Goal: Task Accomplishment & Management: Complete application form

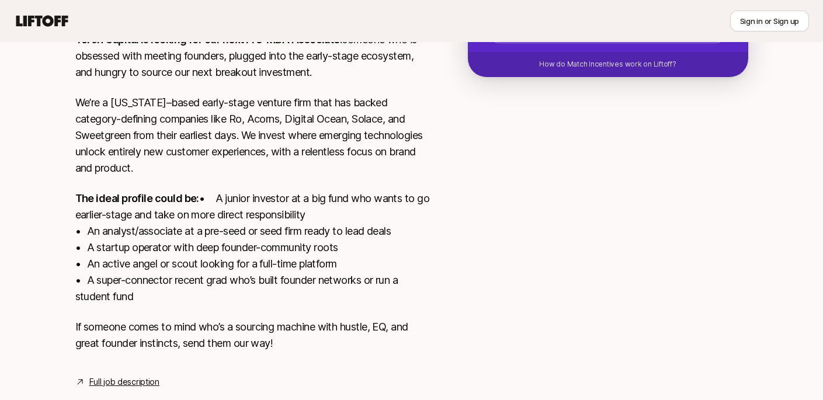
scroll to position [314, 0]
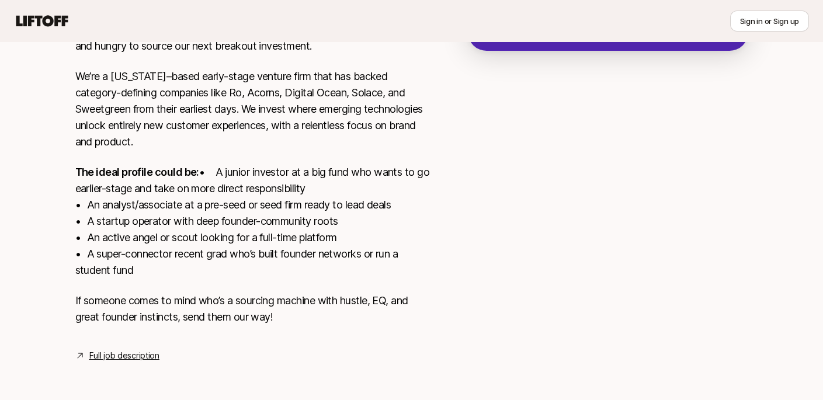
click at [310, 196] on p "The ideal profile could be: • A junior investor at a big fund who wants to go e…" at bounding box center [252, 221] width 355 height 114
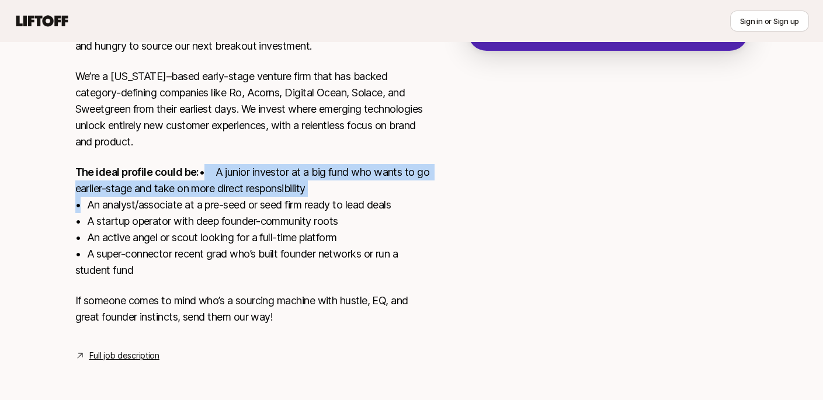
click at [310, 196] on p "The ideal profile could be: • A junior investor at a big fund who wants to go e…" at bounding box center [252, 221] width 355 height 114
click at [310, 200] on p "The ideal profile could be: • A junior investor at a big fund who wants to go e…" at bounding box center [252, 221] width 355 height 114
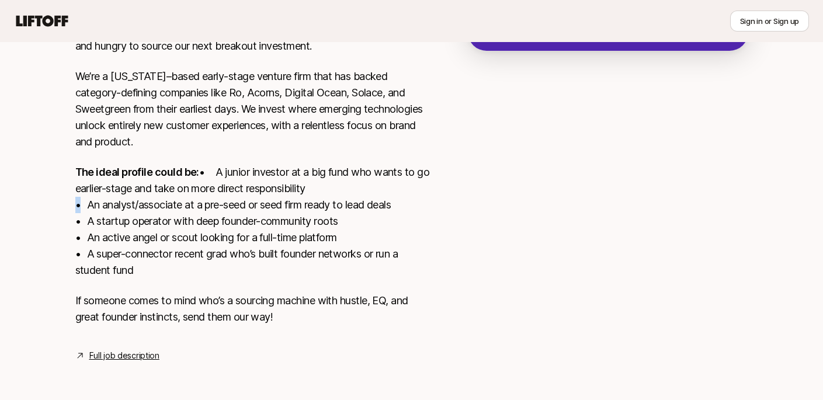
click at [310, 200] on p "The ideal profile could be: • A junior investor at a big fund who wants to go e…" at bounding box center [252, 221] width 355 height 114
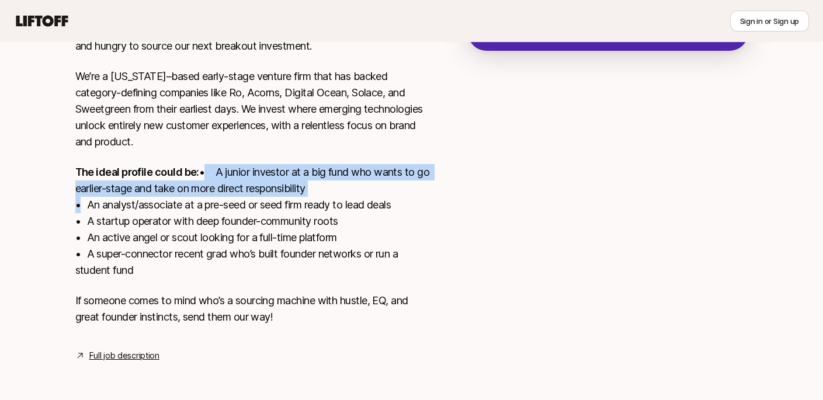
click at [310, 200] on p "The ideal profile could be: • A junior investor at a big fund who wants to go e…" at bounding box center [252, 221] width 355 height 114
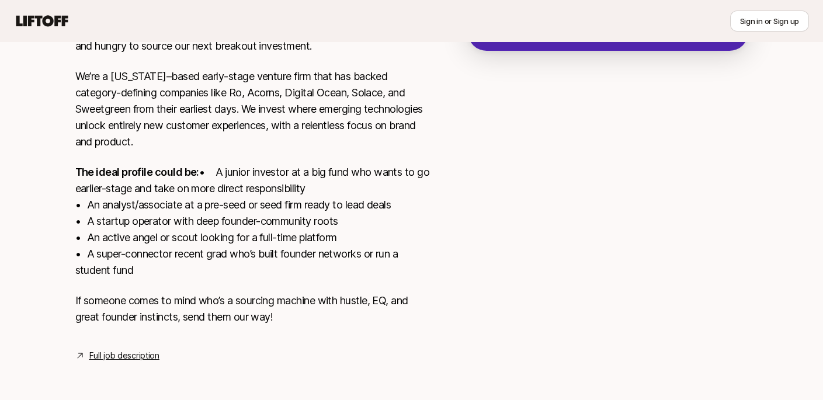
click at [310, 212] on p "The ideal profile could be: • A junior investor at a big fund who wants to go e…" at bounding box center [252, 221] width 355 height 114
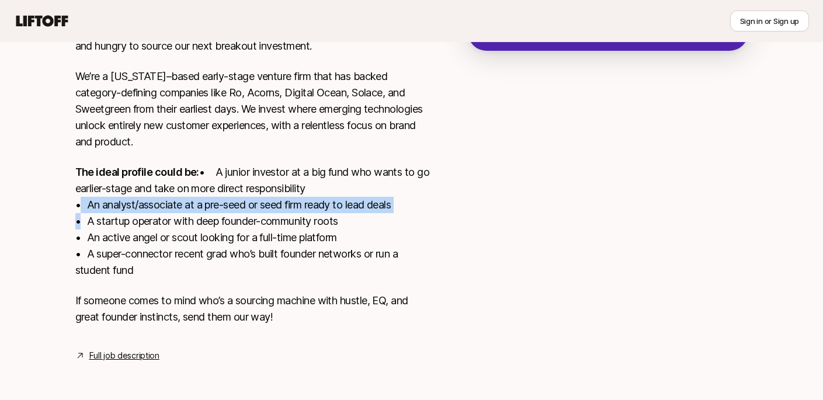
click at [310, 212] on p "The ideal profile could be: • A junior investor at a big fund who wants to go e…" at bounding box center [252, 221] width 355 height 114
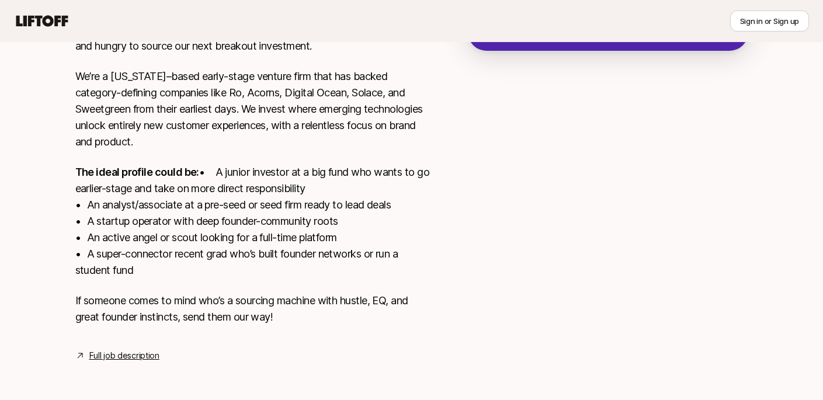
click at [311, 225] on p "The ideal profile could be: • A junior investor at a big fund who wants to go e…" at bounding box center [252, 221] width 355 height 114
click at [325, 253] on p "The ideal profile could be: • A junior investor at a big fund who wants to go e…" at bounding box center [252, 221] width 355 height 114
click at [134, 348] on div "[US_STATE], [GEOGRAPHIC_DATA] View details Torch Capital is looking for our nex…" at bounding box center [252, 162] width 355 height 402
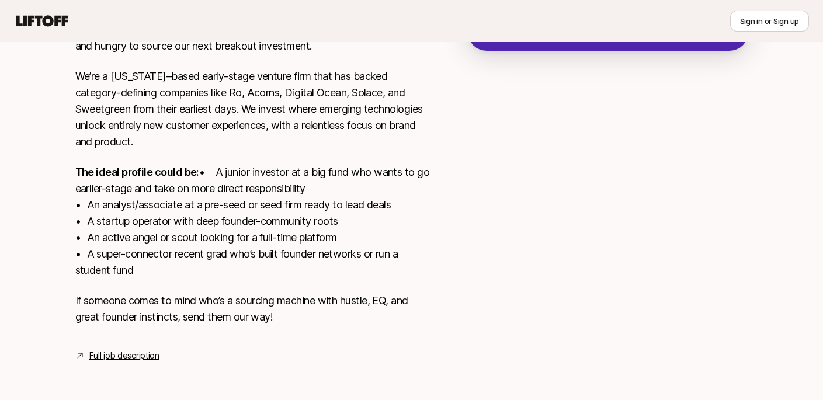
click at [120, 347] on div "[US_STATE], [GEOGRAPHIC_DATA] View details Torch Capital is looking for our nex…" at bounding box center [252, 162] width 355 height 402
click at [120, 352] on link "Full job description" at bounding box center [124, 356] width 70 height 14
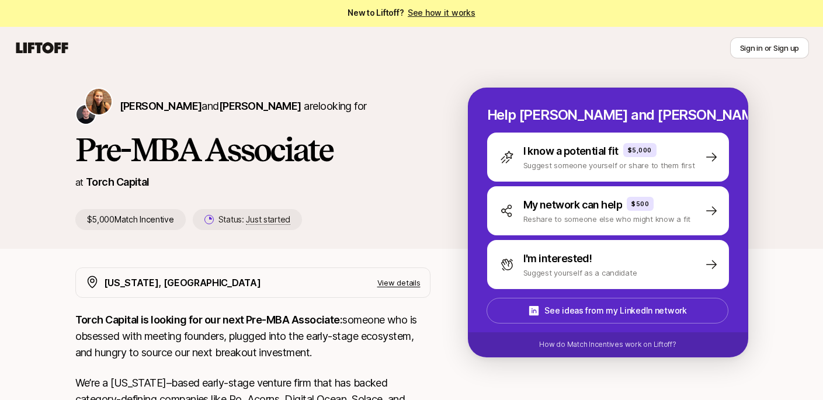
scroll to position [0, 0]
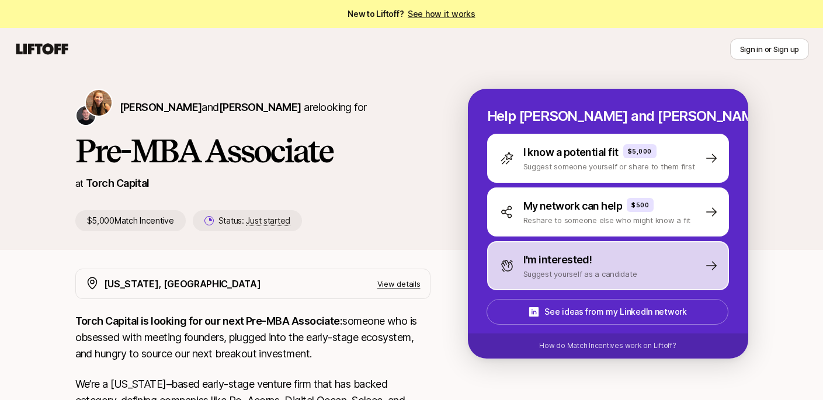
click at [555, 268] on p "Suggest yourself as a candidate" at bounding box center [580, 274] width 114 height 12
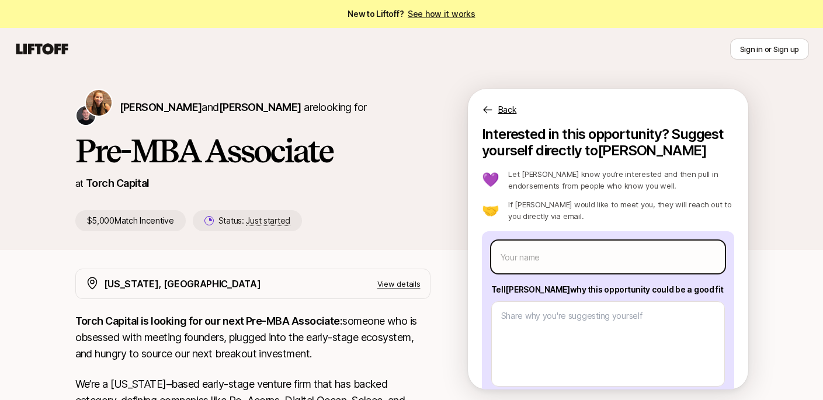
scroll to position [1, 0]
click at [561, 251] on input "text" at bounding box center [608, 256] width 234 height 33
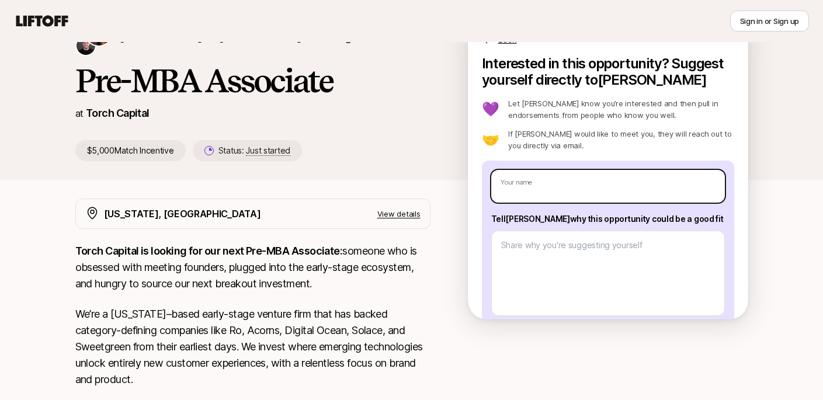
scroll to position [0, 0]
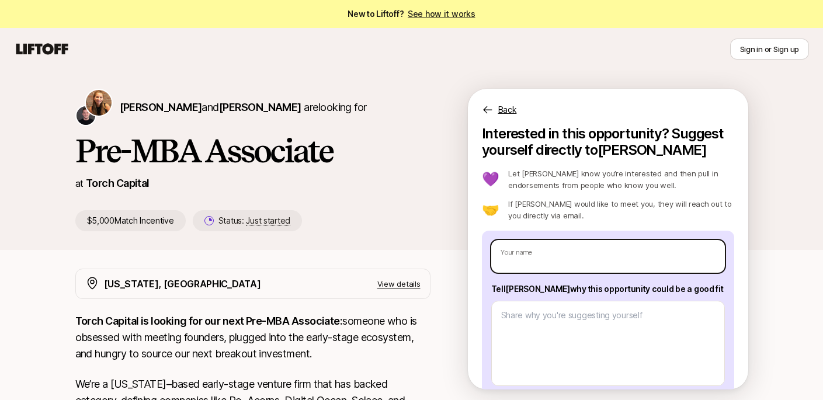
type textarea "x"
type input "L"
type textarea "x"
type input "Li"
type textarea "x"
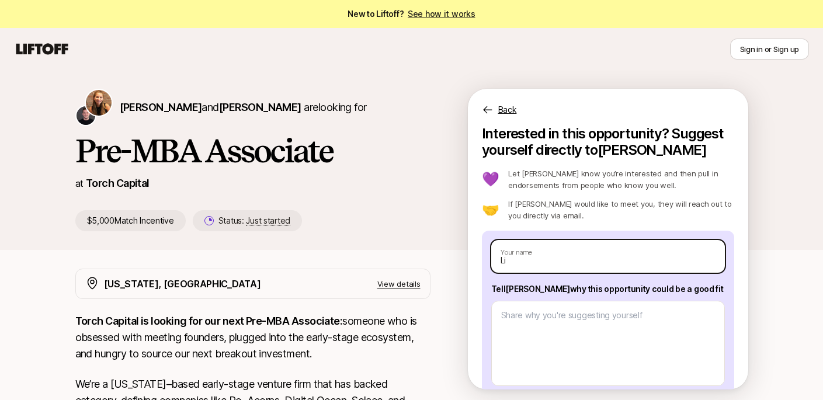
type input "[PERSON_NAME]"
type textarea "x"
type input "[PERSON_NAME]"
type textarea "x"
type input "Linah"
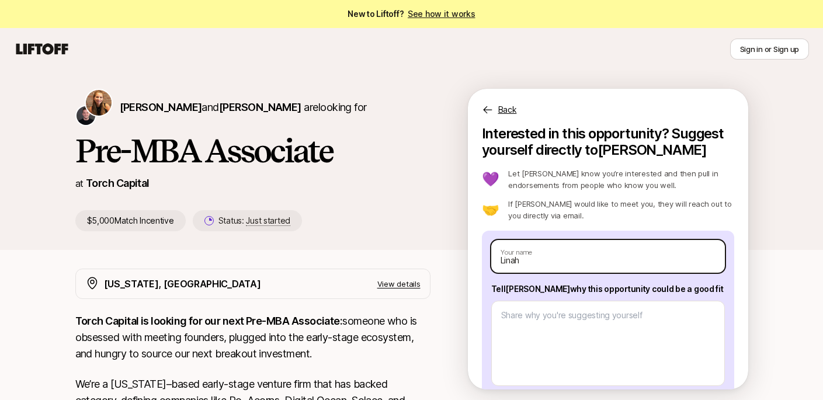
type textarea "x"
type input "Linah"
type textarea "x"
type input "Linah r"
type textarea "x"
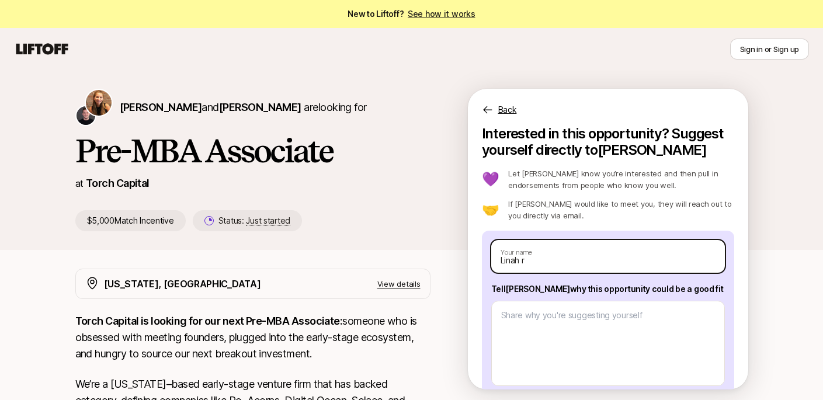
type input "Linah re"
type textarea "x"
type input "Linah r"
type textarea "x"
type input "Linah"
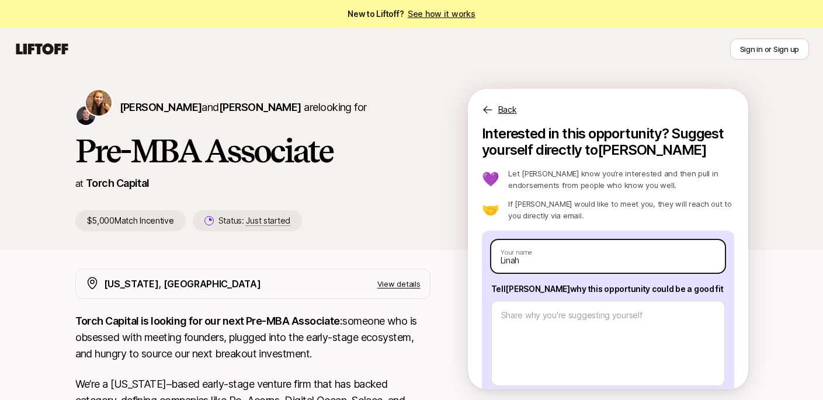
type textarea "x"
type input "Linah R"
type textarea "x"
type input "Linah Re"
type textarea "x"
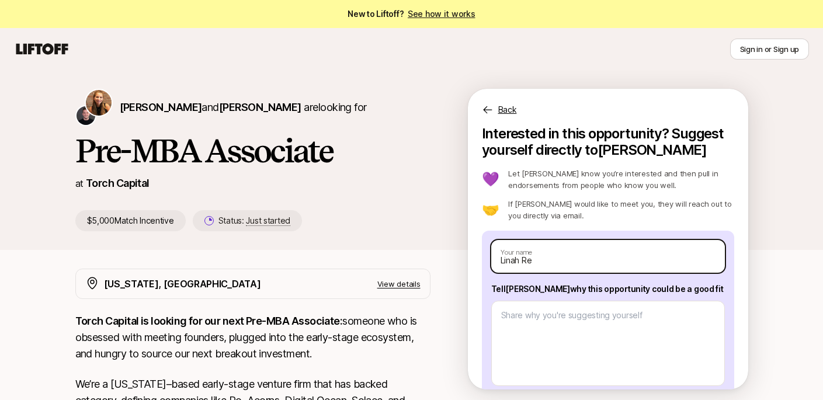
type input "[PERSON_NAME]"
type textarea "x"
type input "[PERSON_NAME]"
type textarea "x"
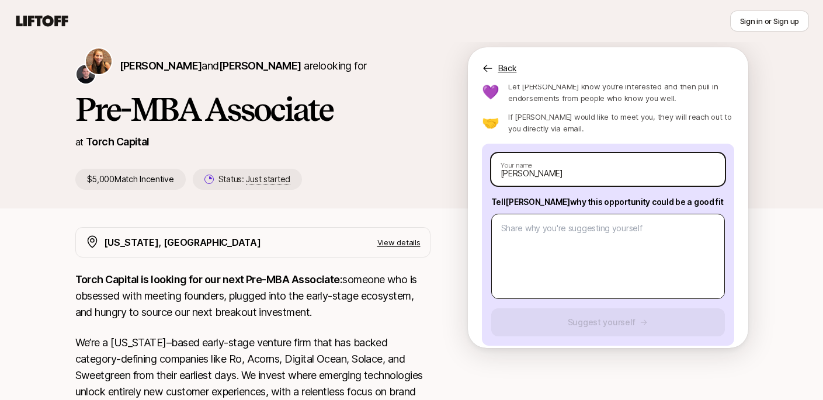
scroll to position [52, 0]
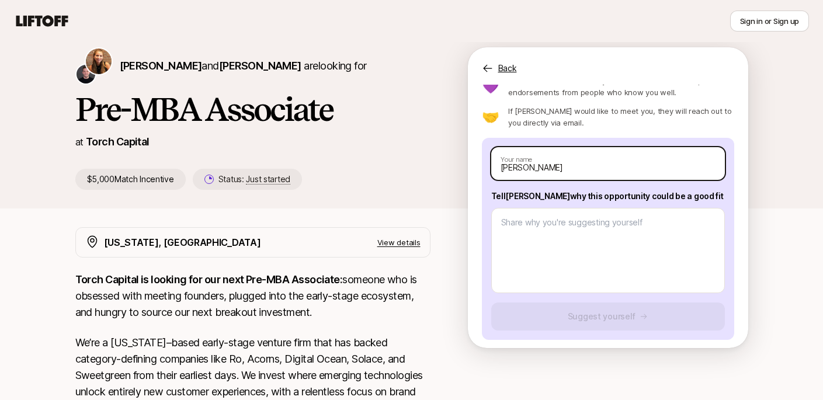
type input "[PERSON_NAME]"
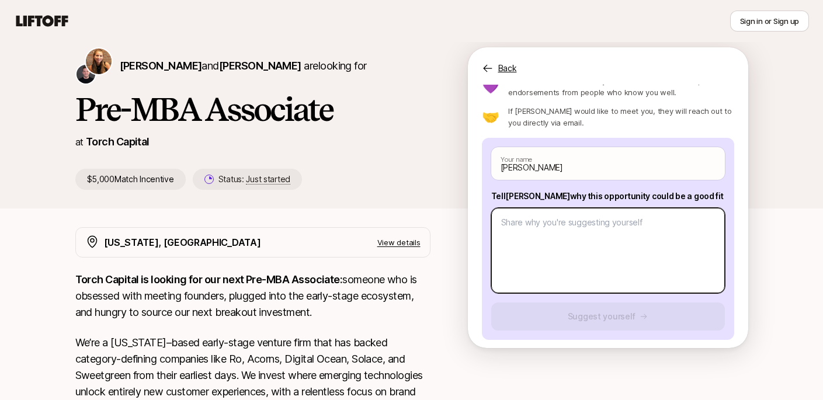
click at [551, 223] on textarea at bounding box center [608, 250] width 234 height 85
paste textarea "I’m most excited about platforms transforming fragmented, analog industries int…"
type textarea "x"
type textarea "I’m most excited about platforms transforming fragmented, analog industries int…"
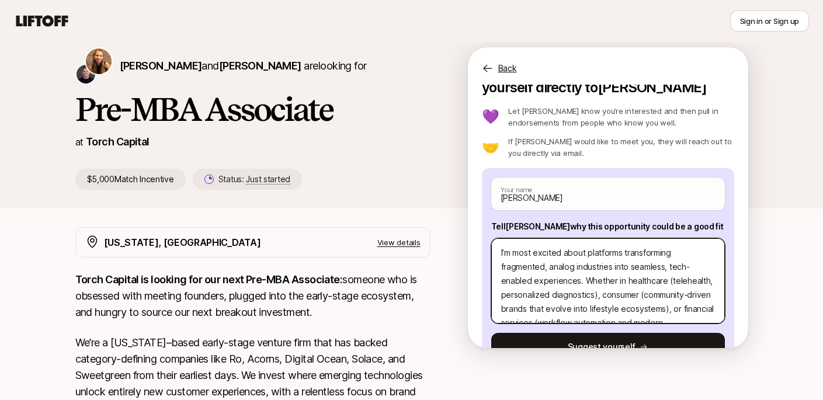
scroll to position [6, 0]
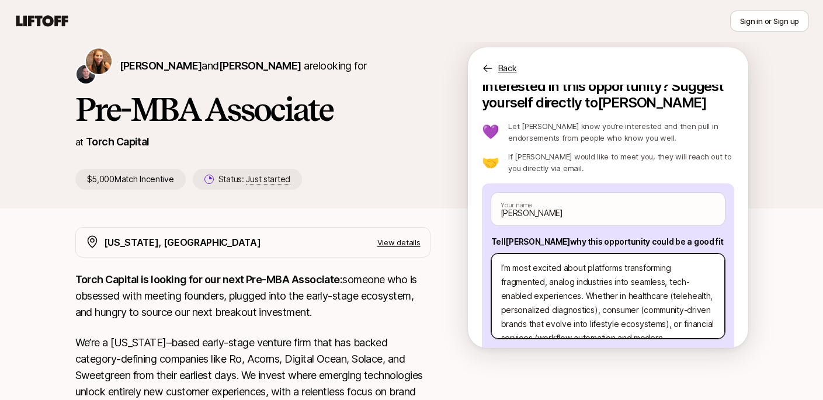
click at [497, 269] on textarea "I’m most excited about platforms transforming fragmented, analog industries int…" at bounding box center [608, 295] width 234 height 85
type textarea "x"
type textarea "TI’m most excited about platforms transforming fragmented, analog industries in…"
type textarea "x"
type textarea "ThI’m most excited about platforms transforming fragmented, analog industries i…"
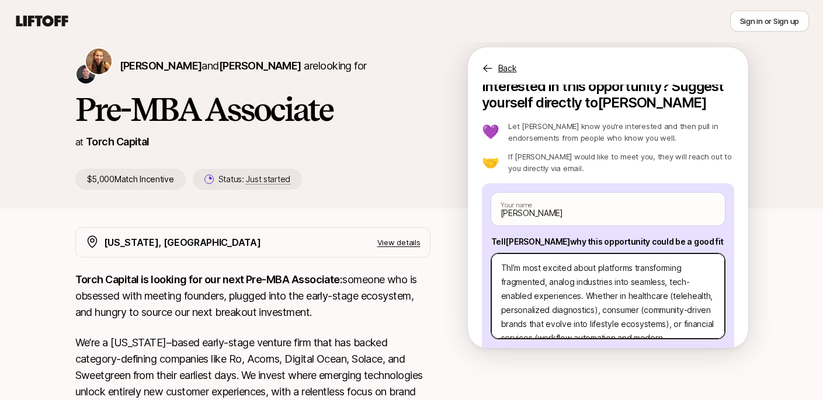
type textarea "x"
type textarea "TheI’m most excited about platforms transforming fragmented, analog industries …"
type textarea "x"
type textarea "ThesiI’m most excited about platforms transforming fragmented, analog industrie…"
type textarea "x"
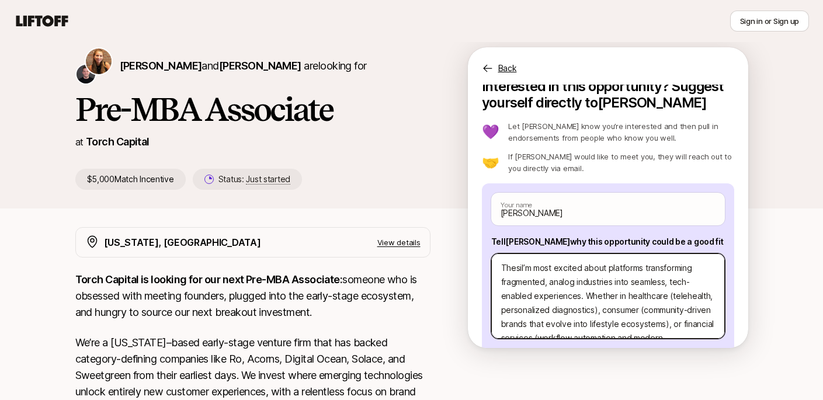
type textarea "ThesisI’m most excited about platforms transforming fragmented, analog industri…"
type textarea "x"
type textarea "Thesis: I’m most excited about platforms transforming fragmented, analog indust…"
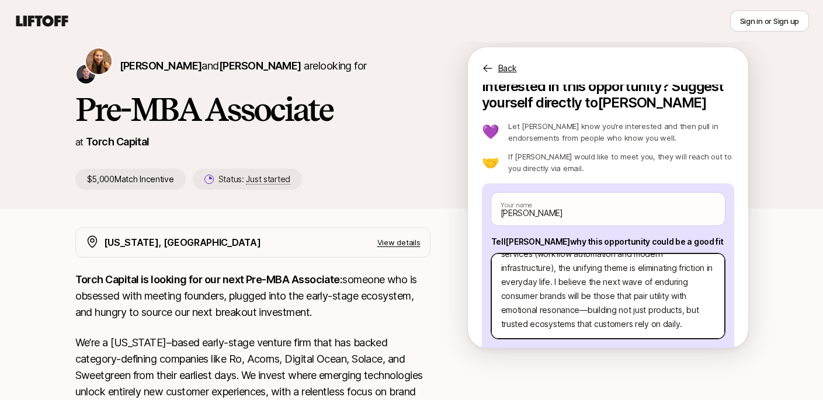
click at [690, 330] on textarea "Thesis: I’m most excited about platforms transforming fragmented, analog indust…" at bounding box center [608, 295] width 234 height 85
type textarea "x"
type textarea "Thesis: I’m most excited about platforms transforming fragmented, analog indust…"
type textarea "x"
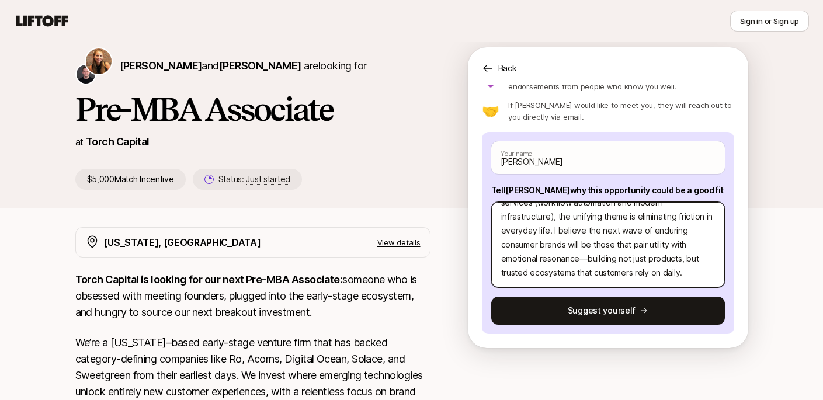
scroll to position [0, 0]
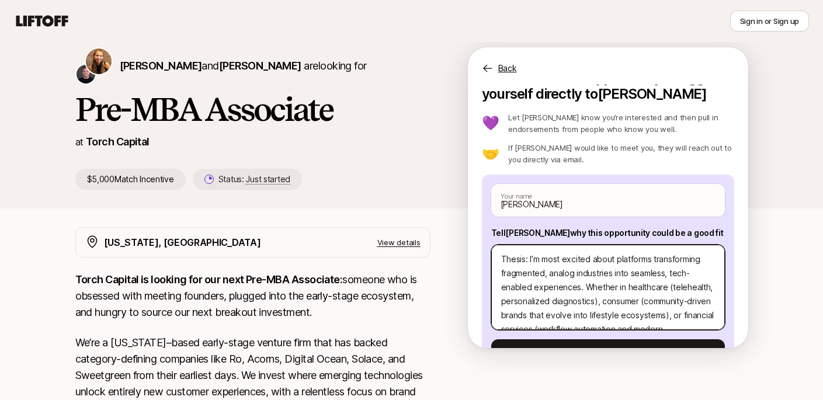
drag, startPoint x: 519, startPoint y: 268, endPoint x: 482, endPoint y: 86, distance: 185.9
click at [482, 86] on div "Interested in this opportunity? Suggest yourself directly to [PERSON_NAME] 💜 Le…" at bounding box center [608, 223] width 252 height 307
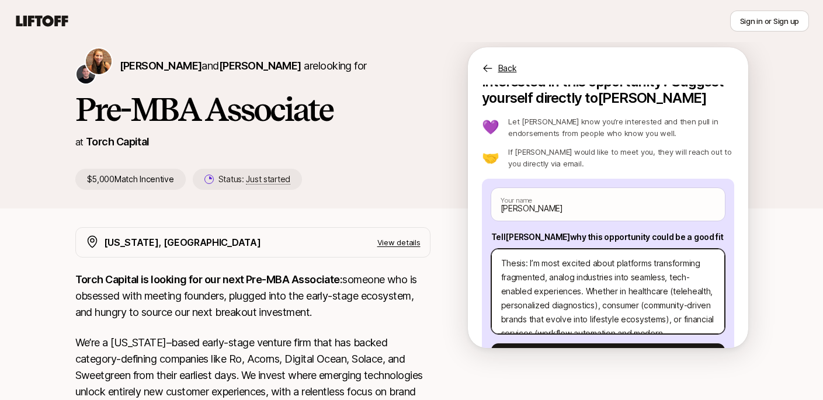
type textarea "Thesis: I’m most excited about platforms transforming fragmented, analog indust…"
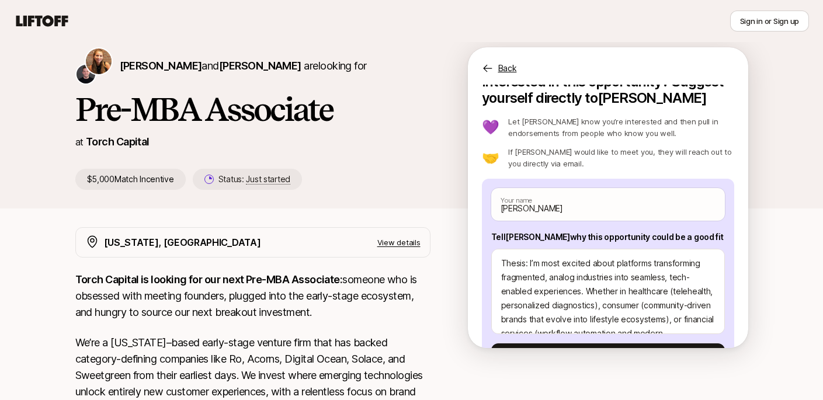
drag, startPoint x: 529, startPoint y: 237, endPoint x: 690, endPoint y: 239, distance: 160.6
click at [690, 239] on p "Tell [PERSON_NAME] why this opportunity could be a good fit" at bounding box center [608, 237] width 234 height 14
copy p "why this opportunity could be a good fit"
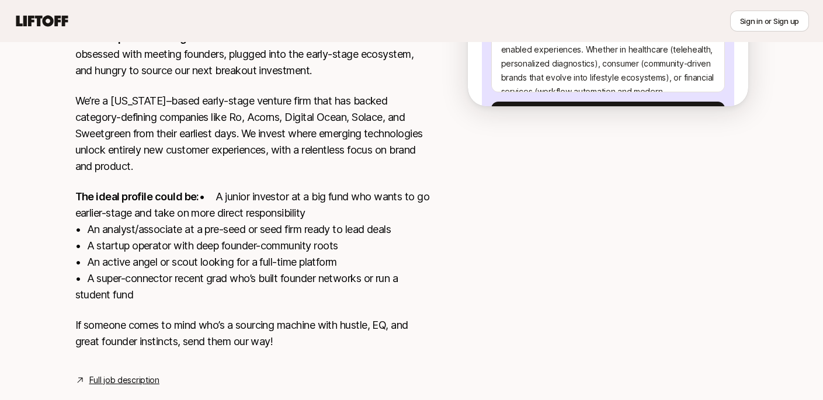
scroll to position [110, 0]
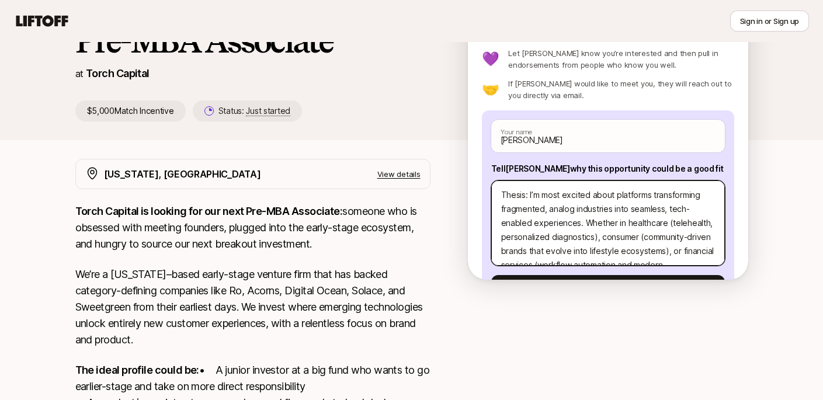
click at [546, 241] on textarea "Thesis: I’m most excited about platforms transforming fragmented, analog indust…" at bounding box center [608, 222] width 234 height 85
paste textarea "is opportunity is a strong fit because it blends my consulting-trained problem …"
type textarea "x"
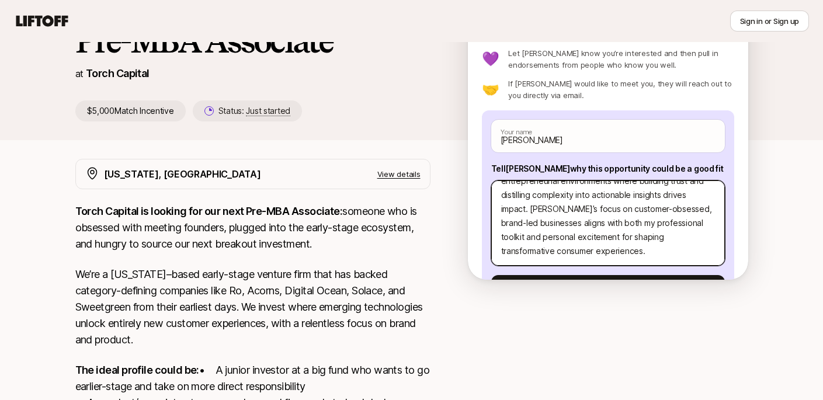
scroll to position [58, 0]
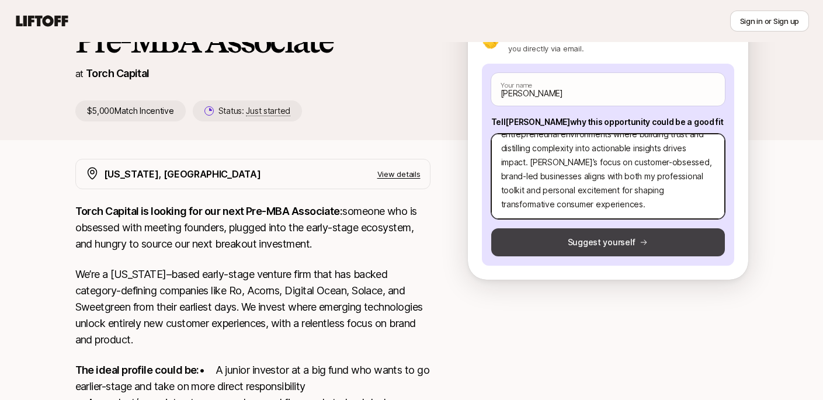
type textarea "This opportunity is a strong fit because it blends my consulting-trained proble…"
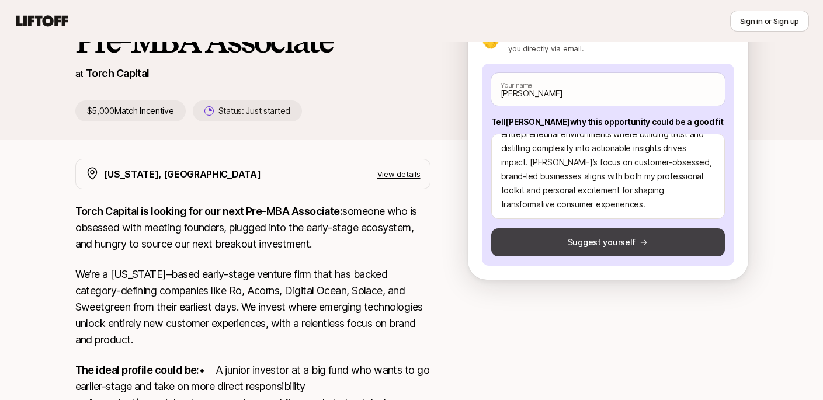
click at [551, 248] on button "Suggest yourself" at bounding box center [608, 242] width 234 height 28
type textarea "x"
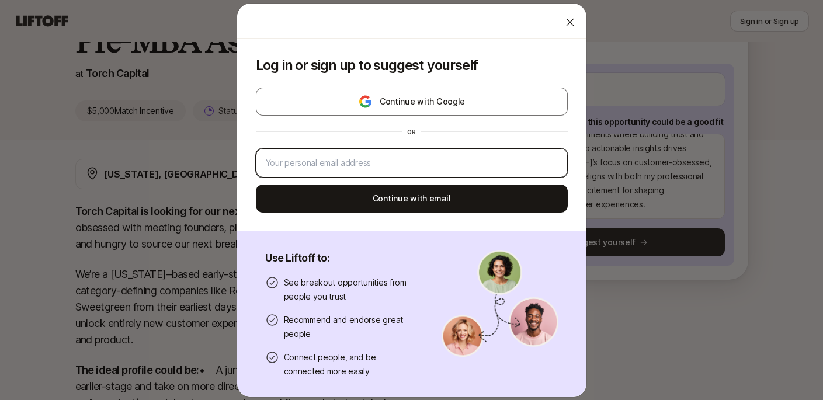
click at [480, 160] on input "email" at bounding box center [412, 163] width 292 height 14
type input "[EMAIL_ADDRESS][DOMAIN_NAME]"
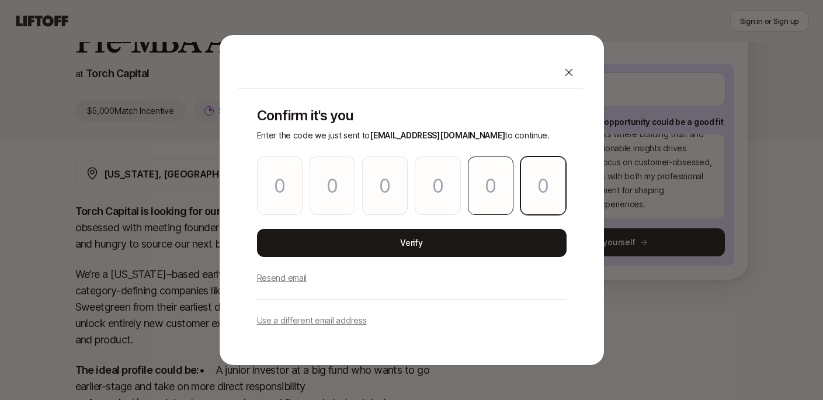
paste input "6"
type input "3"
type input "5"
type input "2"
type input "0"
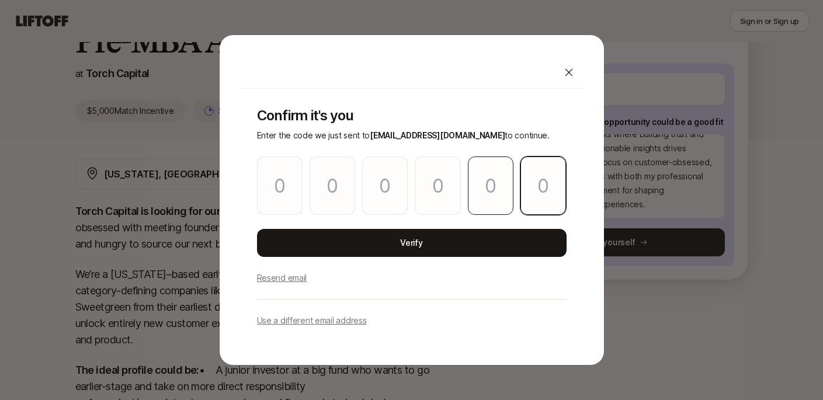
type input "5"
type input "6"
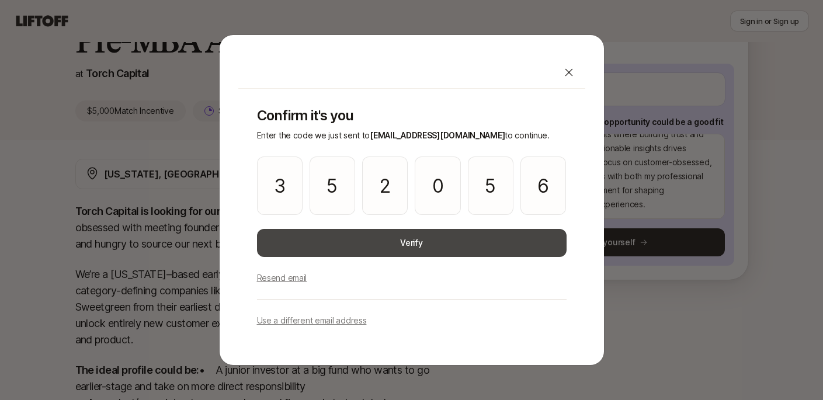
click at [464, 237] on button "Verify" at bounding box center [412, 243] width 310 height 28
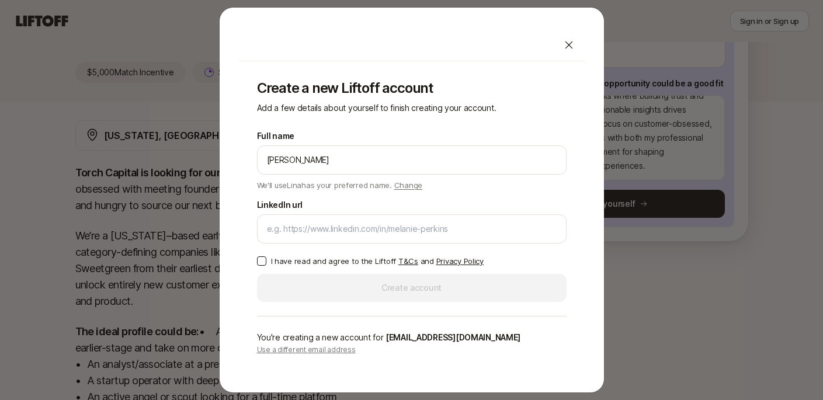
scroll to position [150, 0]
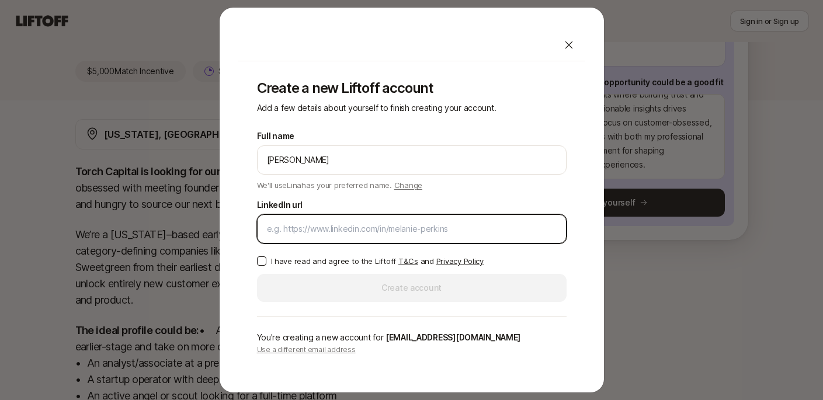
paste input "[URL][DOMAIN_NAME]"
type input "[URL][DOMAIN_NAME]"
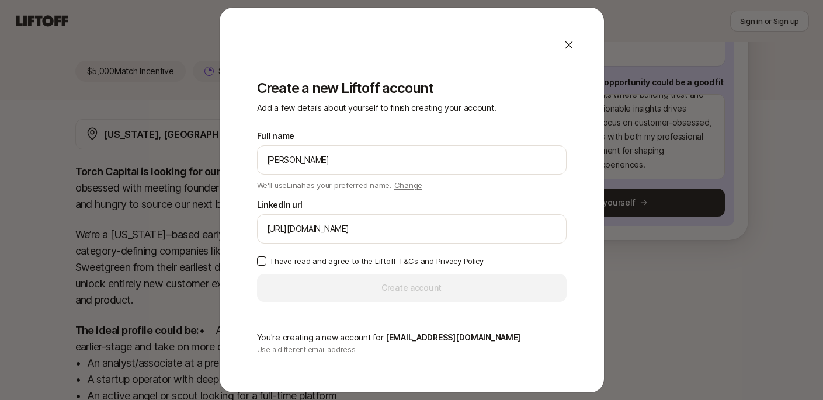
click at [339, 259] on p "I have read and agree to the Liftoff T&Cs and Privacy Policy" at bounding box center [377, 261] width 213 height 12
click at [266, 259] on button "I have read and agree to the Liftoff T&Cs and Privacy Policy" at bounding box center [261, 260] width 9 height 9
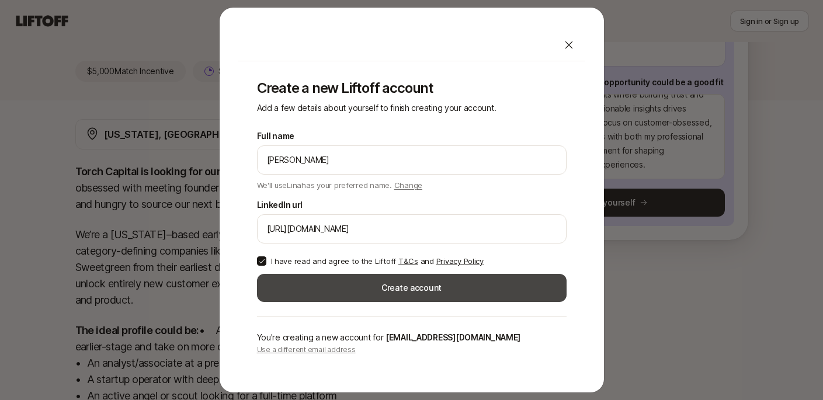
click at [395, 291] on button "Create account" at bounding box center [412, 288] width 310 height 28
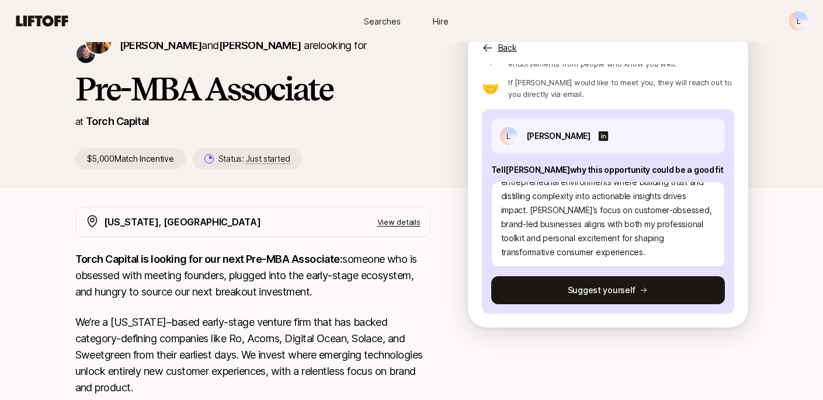
scroll to position [181, 0]
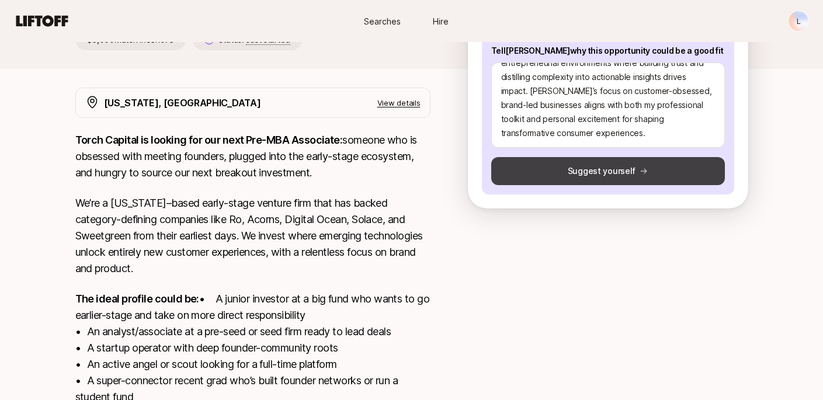
click at [581, 167] on button "Suggest yourself" at bounding box center [608, 171] width 234 height 28
type textarea "x"
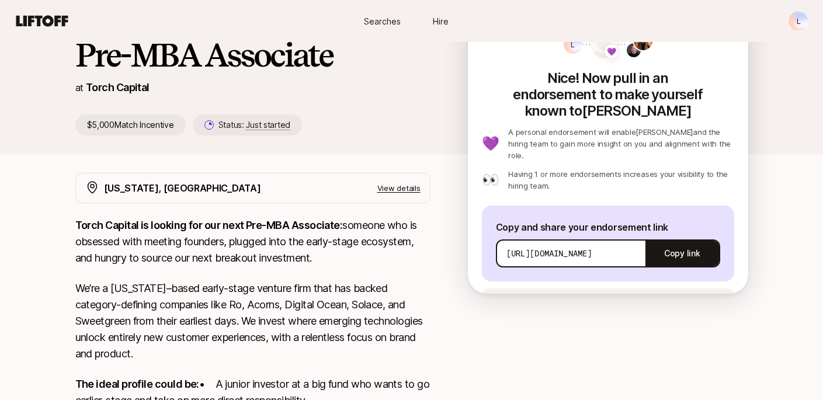
scroll to position [92, 0]
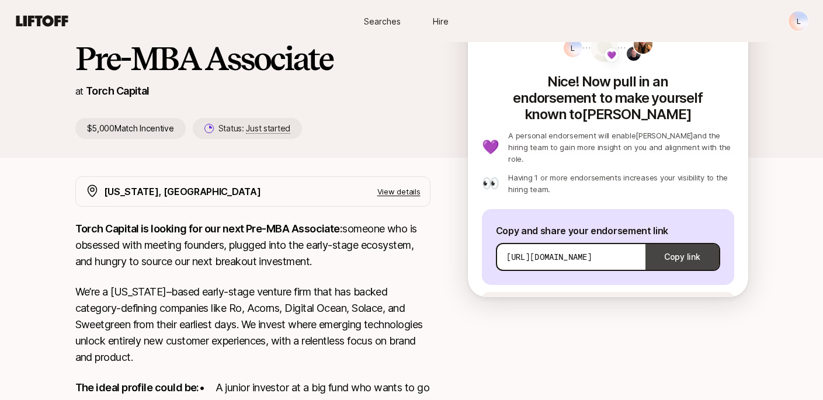
click at [660, 241] on button "Copy link" at bounding box center [681, 257] width 73 height 33
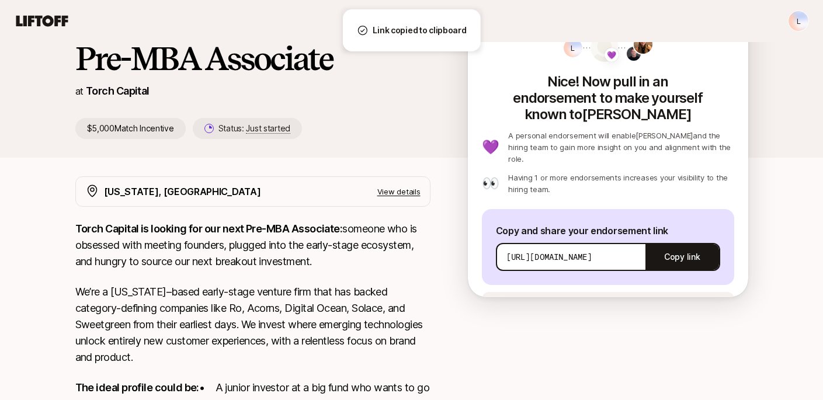
scroll to position [5, 0]
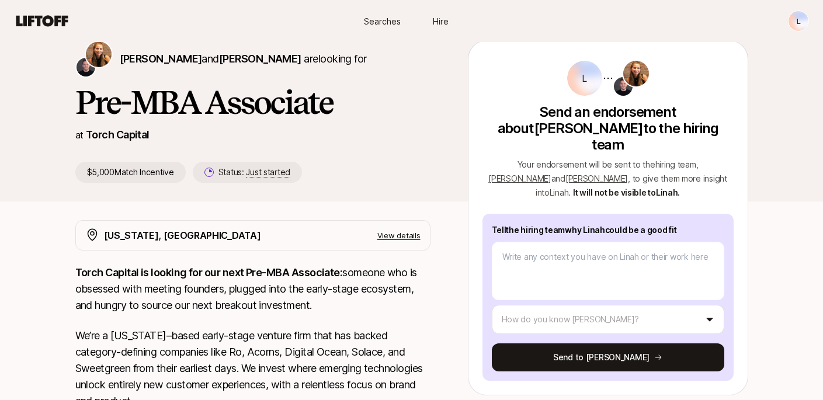
scroll to position [55, 0]
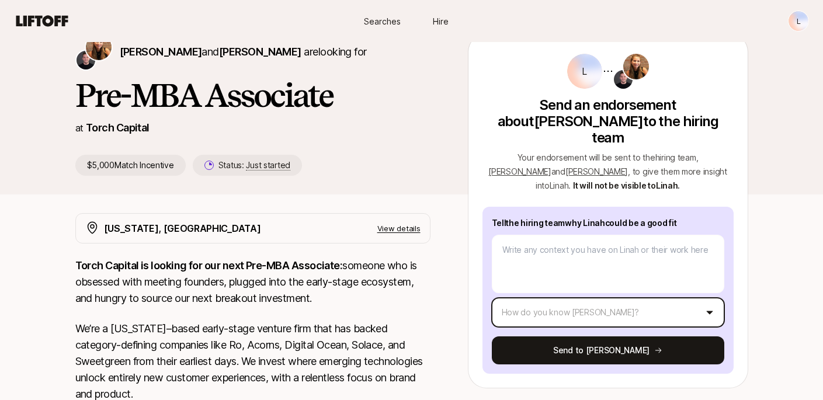
click at [575, 284] on html "New to Liftoff? See how it works L Searches Hire Searches Hire L Katie Reiner a…" at bounding box center [411, 145] width 823 height 400
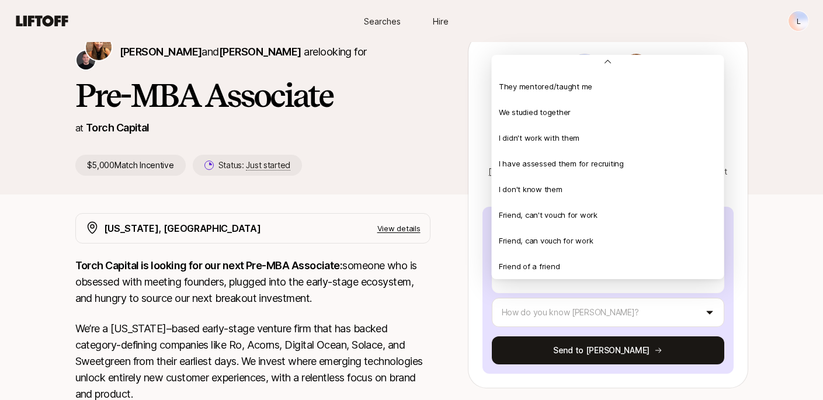
scroll to position [0, 0]
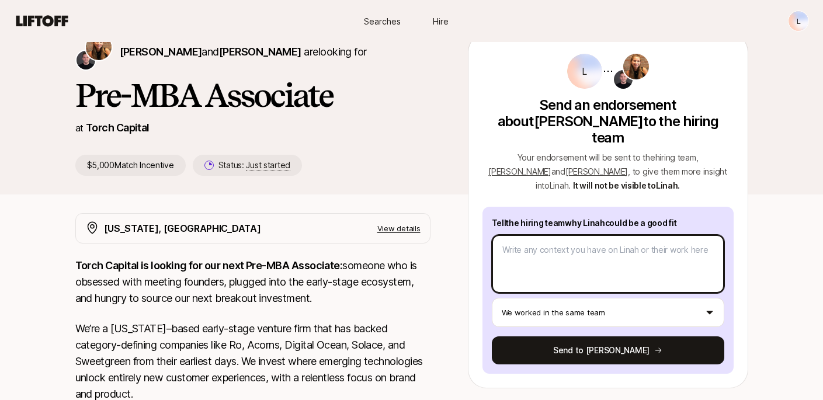
click at [558, 247] on textarea at bounding box center [608, 264] width 232 height 58
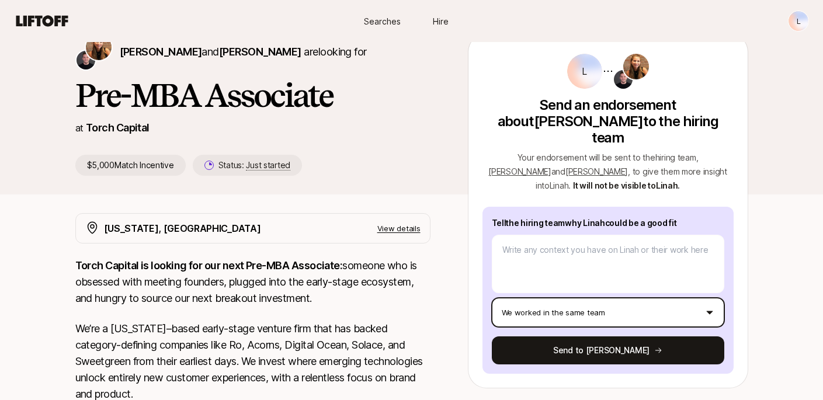
click at [552, 293] on html "New to Liftoff? See how it works L Searches Hire Searches Hire L Katie Reiner a…" at bounding box center [411, 145] width 823 height 400
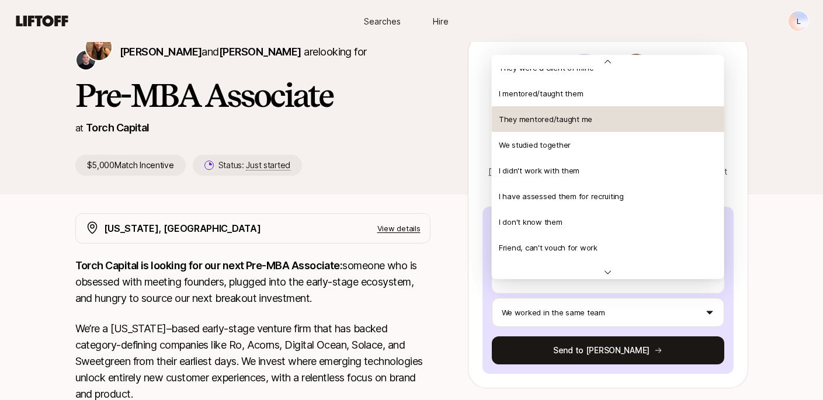
scroll to position [211, 0]
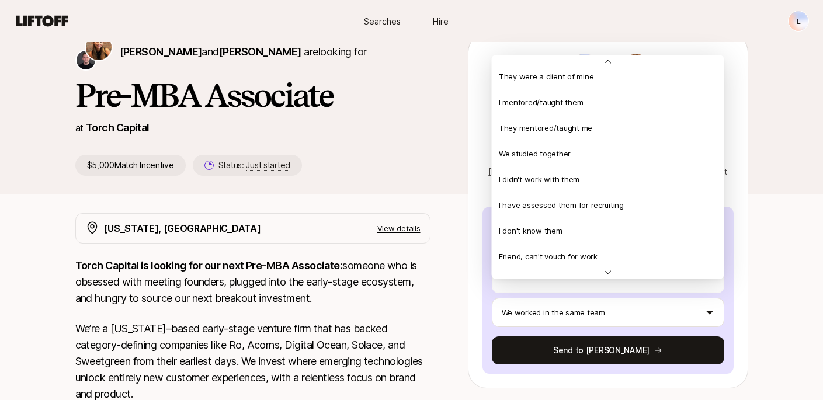
type textarea "x"
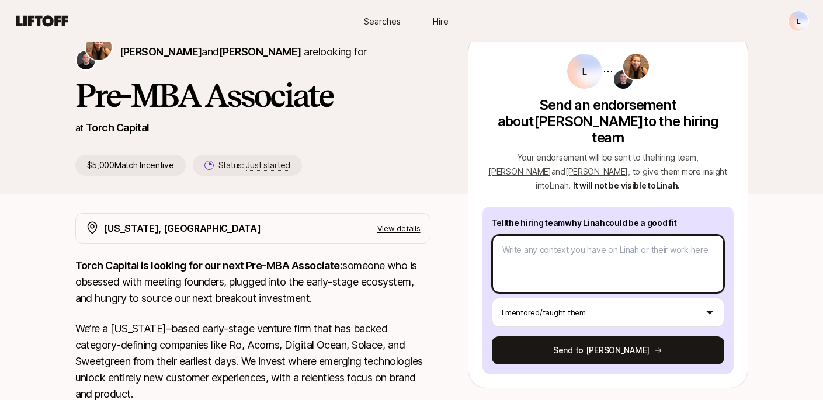
click at [580, 251] on textarea at bounding box center [608, 264] width 232 height 58
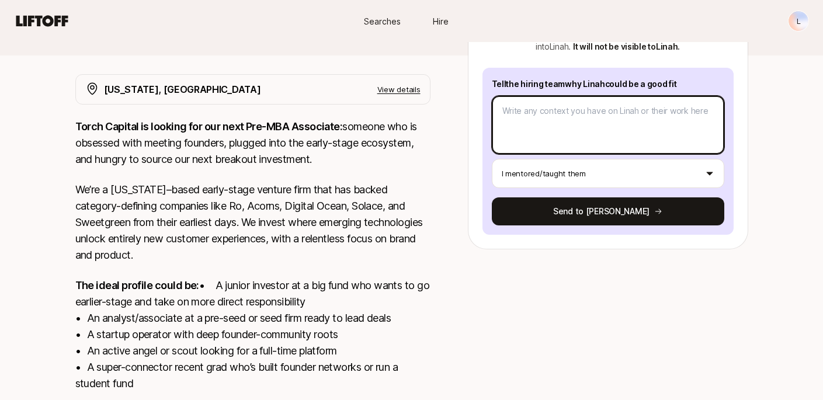
scroll to position [324, 0]
